Goal: Task Accomplishment & Management: Use online tool/utility

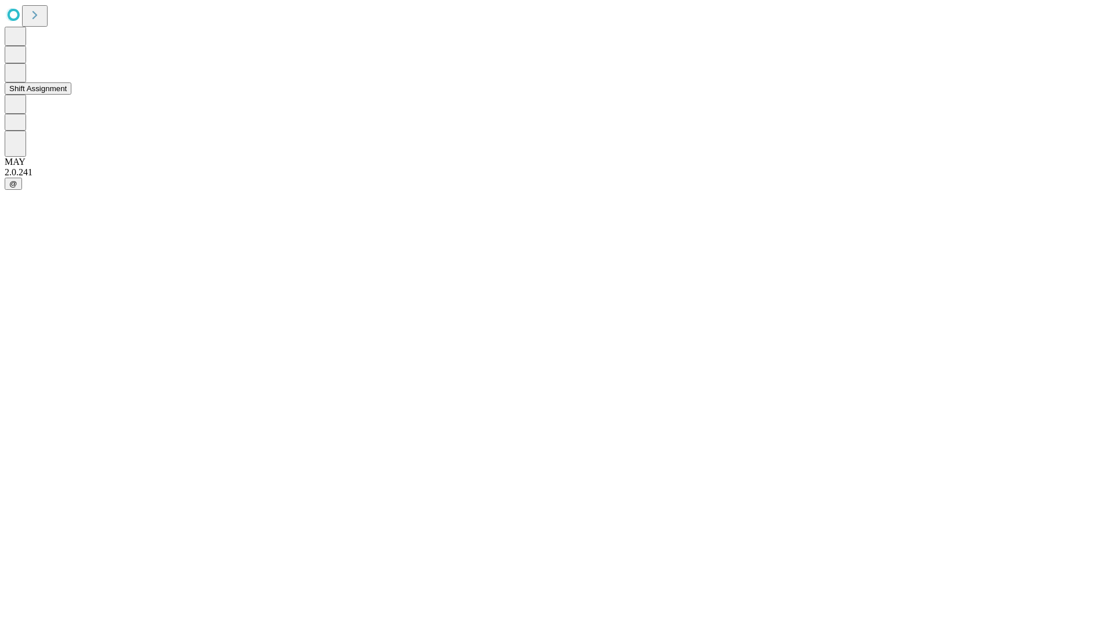
click at [71, 95] on button "Shift Assignment" at bounding box center [38, 88] width 67 height 12
